Goal: Check status: Check status

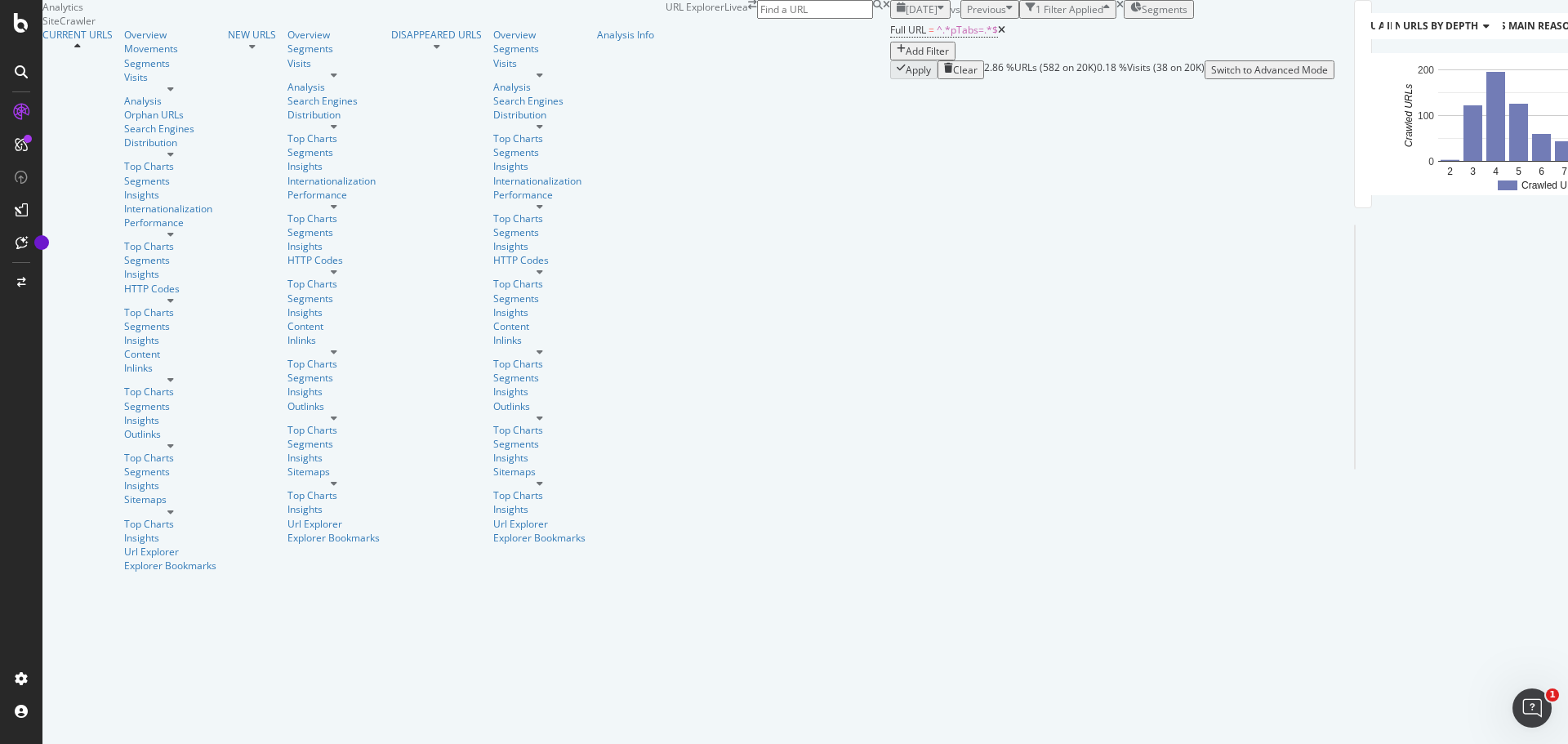
click at [937, 16] on icon "button" at bounding box center [941, 9] width 7 height 14
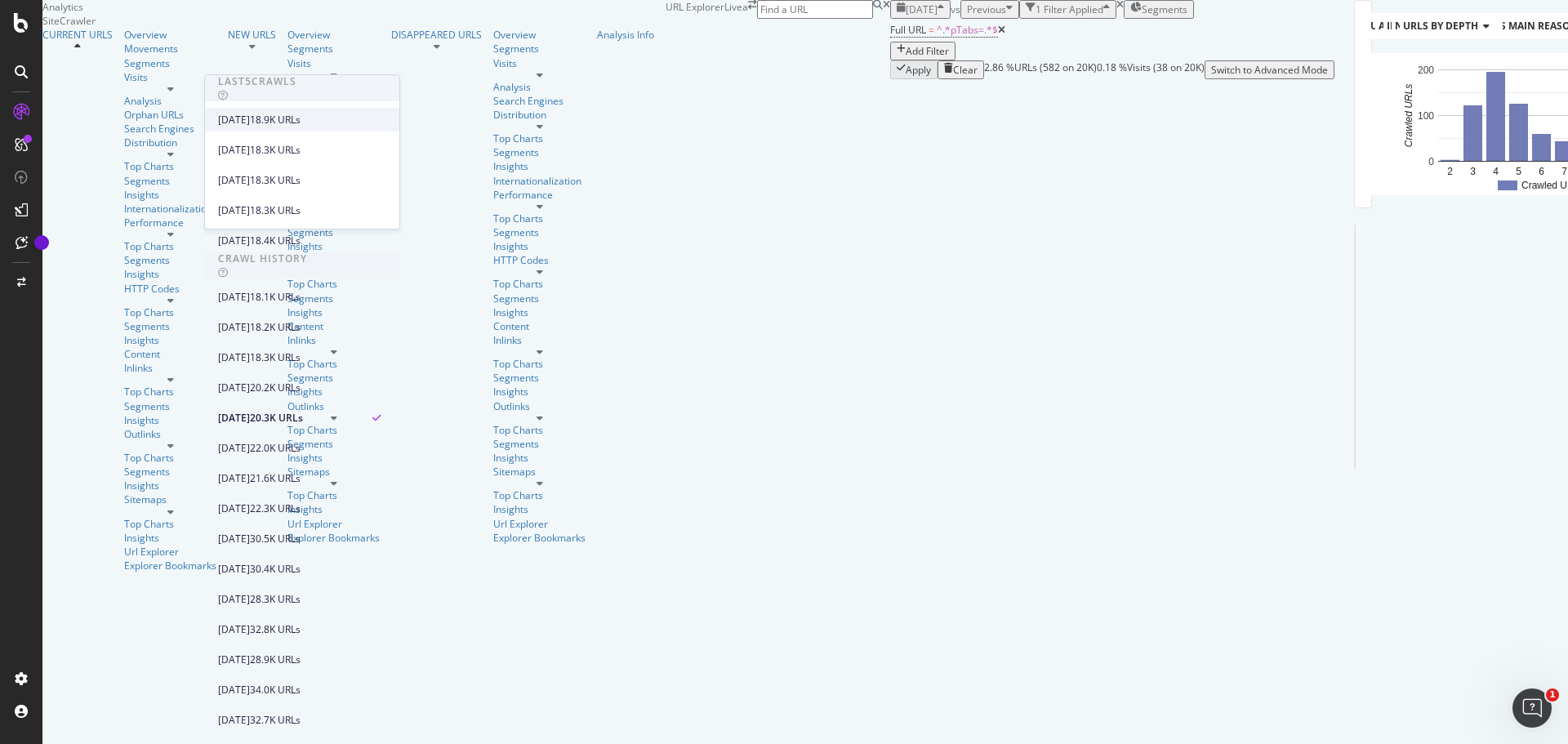
click at [250, 114] on div "[DATE]" at bounding box center [233, 120] width 32 height 15
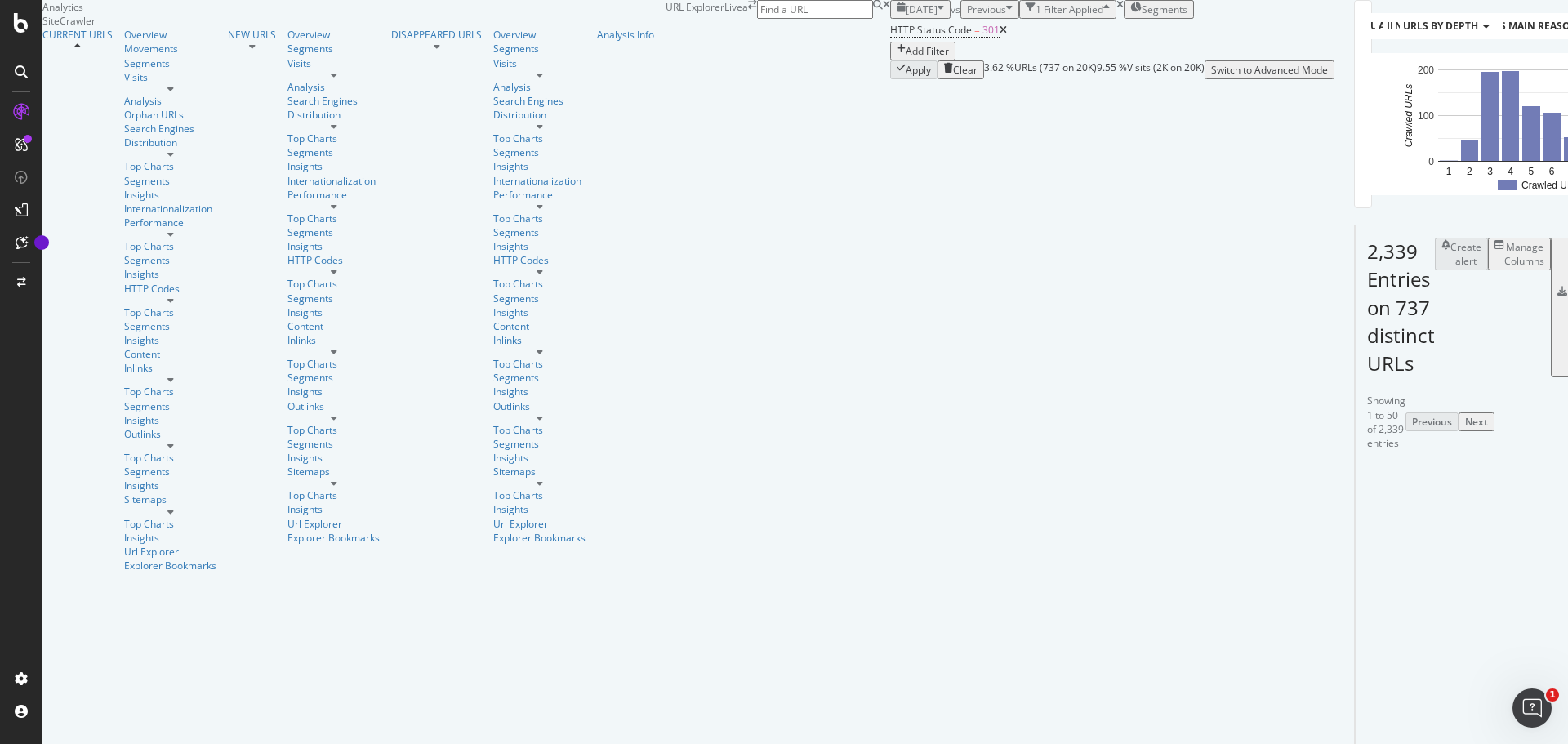
click at [905, 16] on span "[DATE]" at bounding box center [921, 9] width 32 height 14
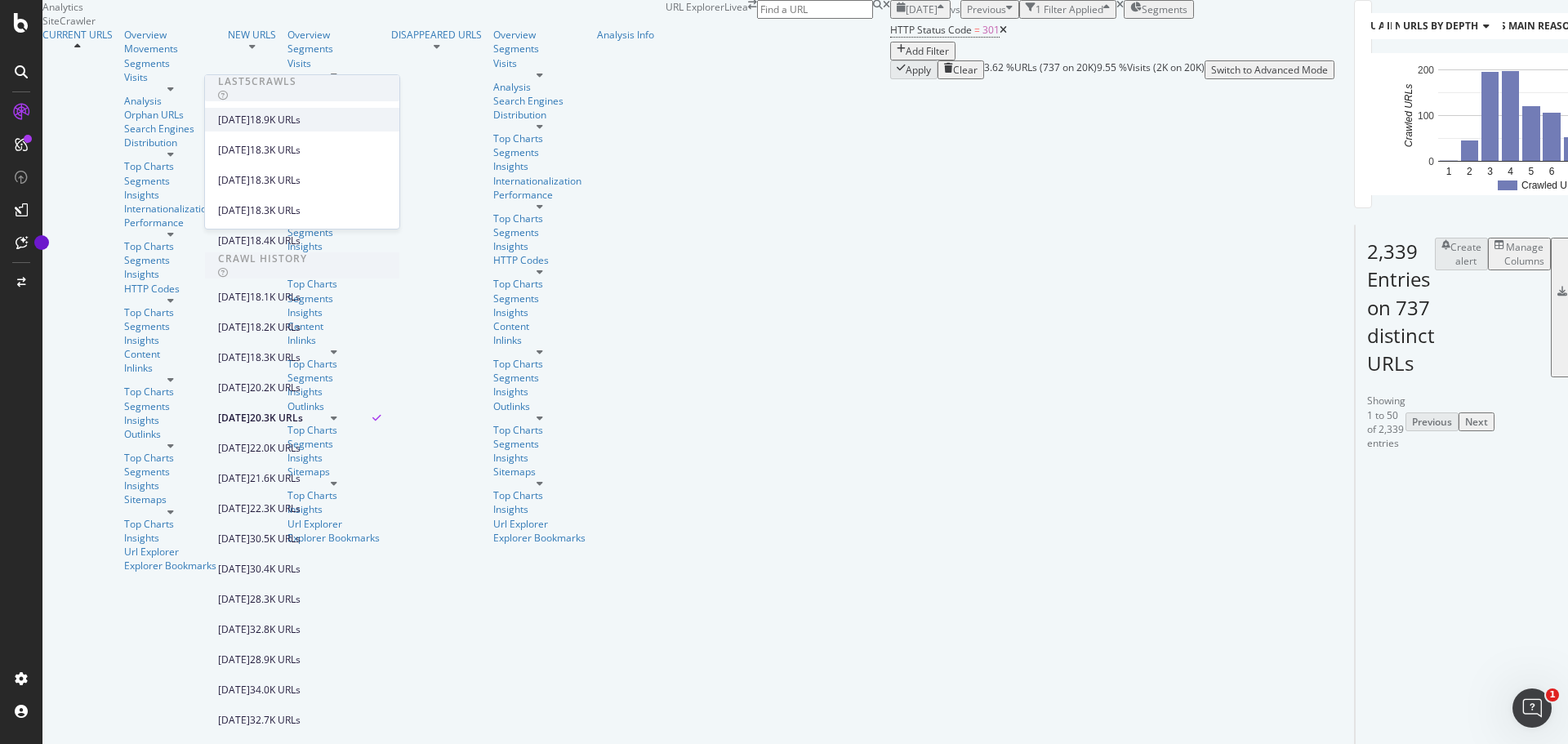
click at [250, 118] on div "[DATE]" at bounding box center [233, 120] width 32 height 15
